Goal: Entertainment & Leisure: Consume media (video, audio)

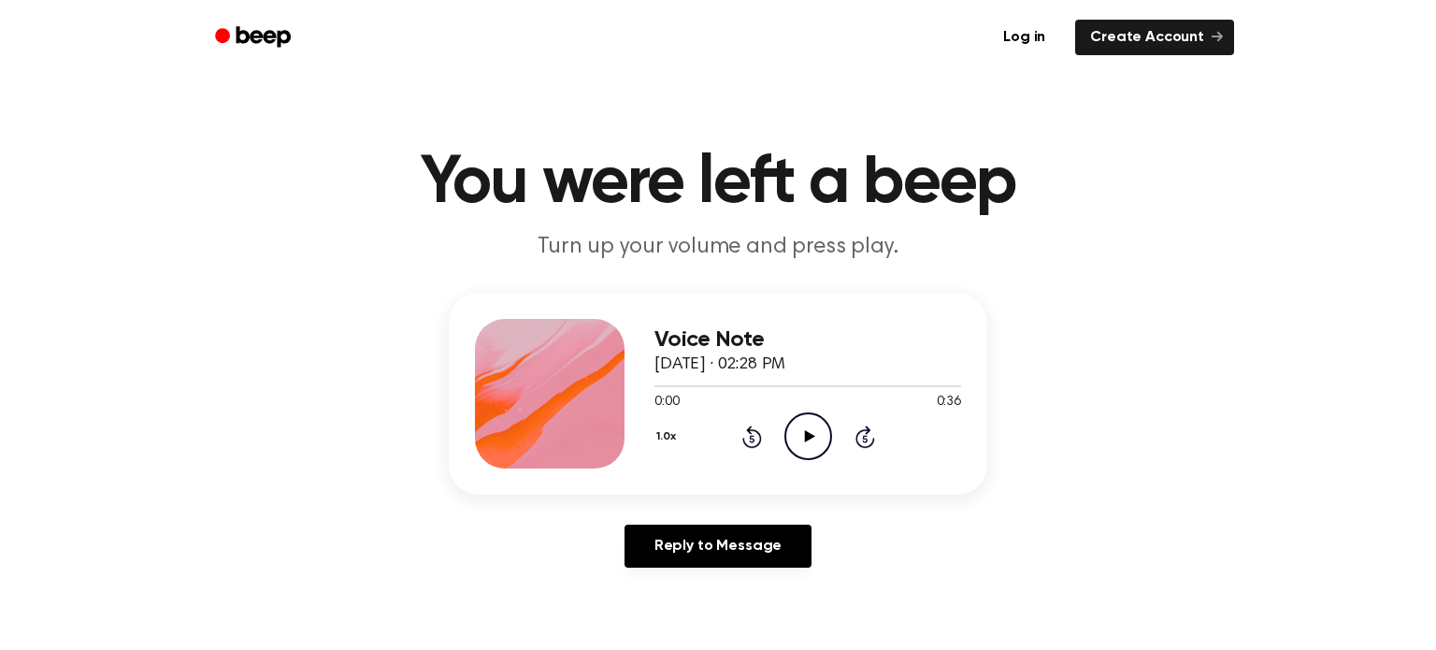
click at [802, 442] on icon "Play Audio" at bounding box center [808, 436] width 48 height 48
click at [816, 443] on icon "Play Audio" at bounding box center [808, 436] width 48 height 48
click at [808, 438] on icon at bounding box center [809, 436] width 10 height 12
